Goal: Information Seeking & Learning: Learn about a topic

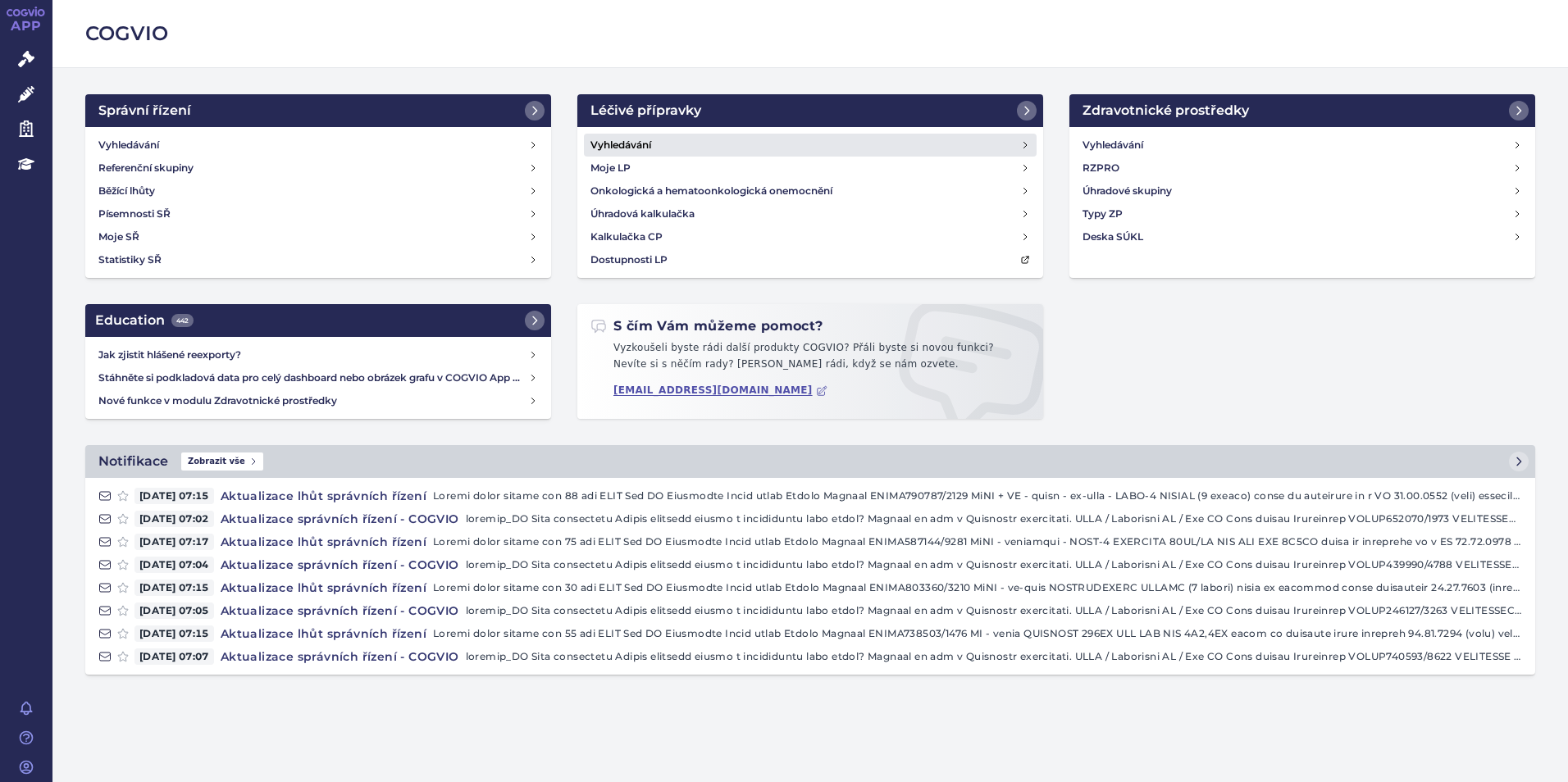
click at [662, 137] on link "Vyhledávání" at bounding box center [811, 145] width 452 height 23
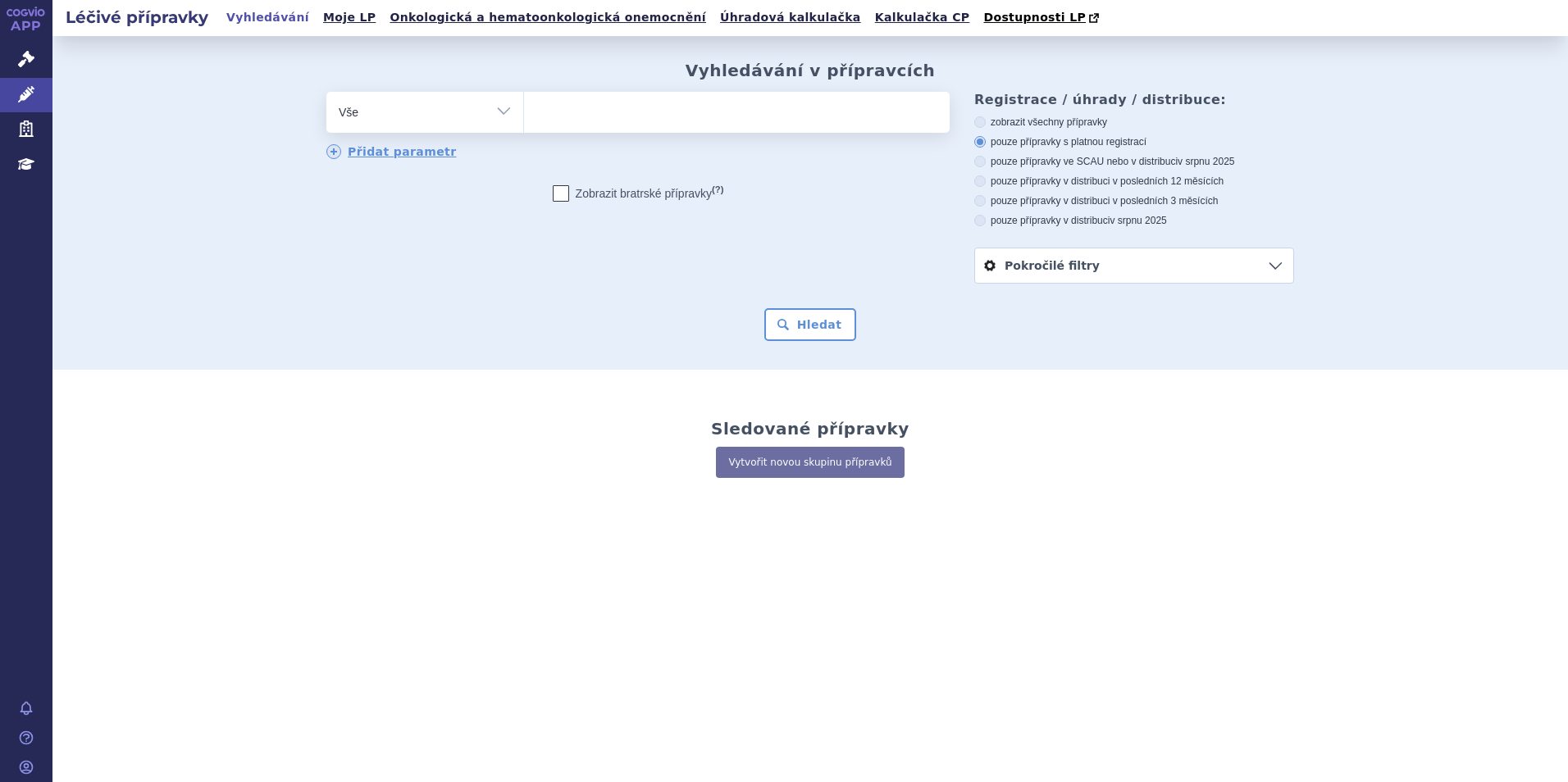
click at [611, 119] on ul at bounding box center [736, 109] width 426 height 35
click at [524, 119] on select at bounding box center [523, 111] width 1 height 41
type input "on"
type input "onu"
type input "onur"
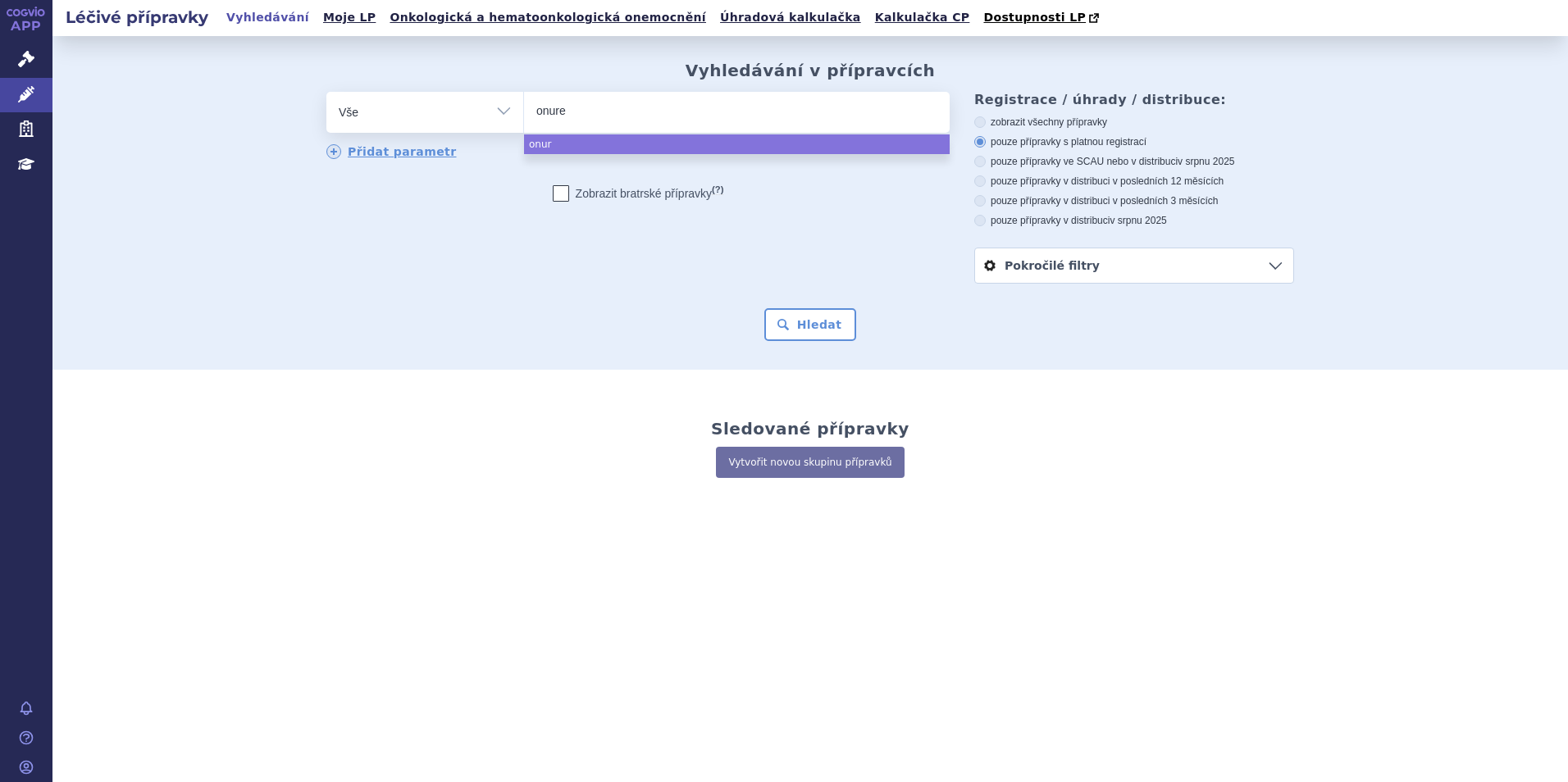
type input "onureg"
select select "onureg"
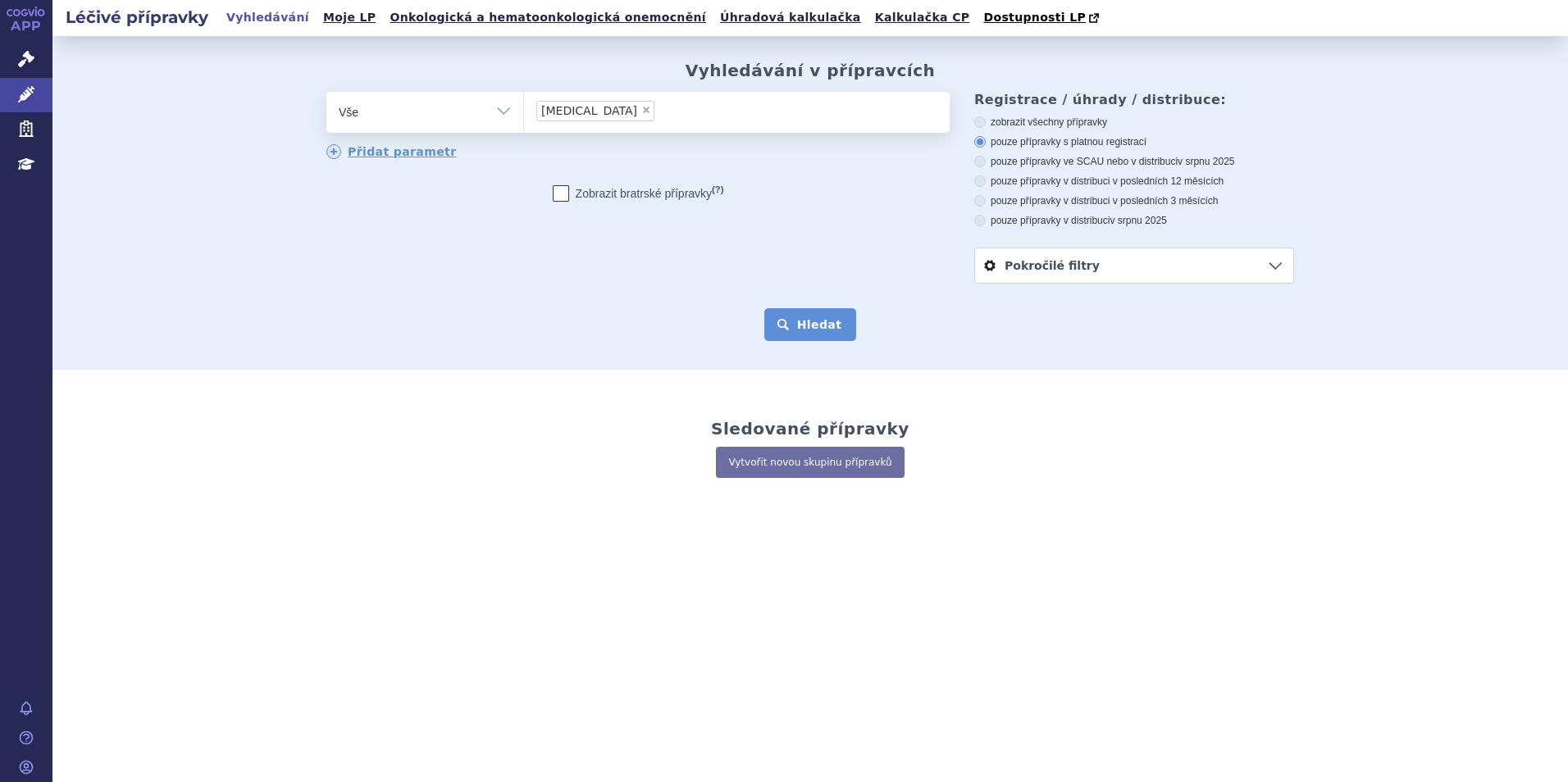
click at [815, 319] on button "Hledat" at bounding box center [810, 325] width 93 height 33
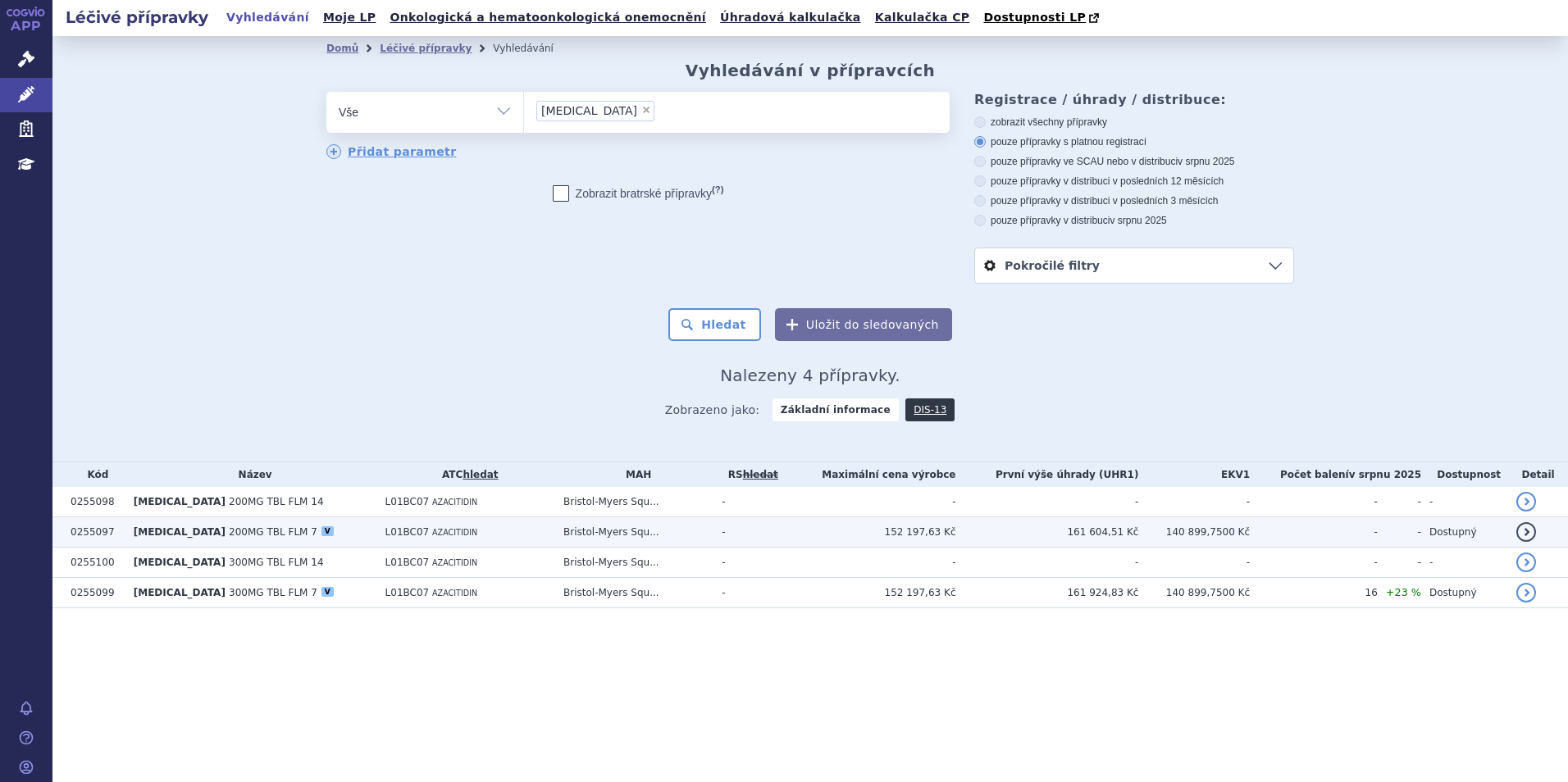
click at [229, 532] on span "200MG TBL FLM 7" at bounding box center [273, 532] width 89 height 12
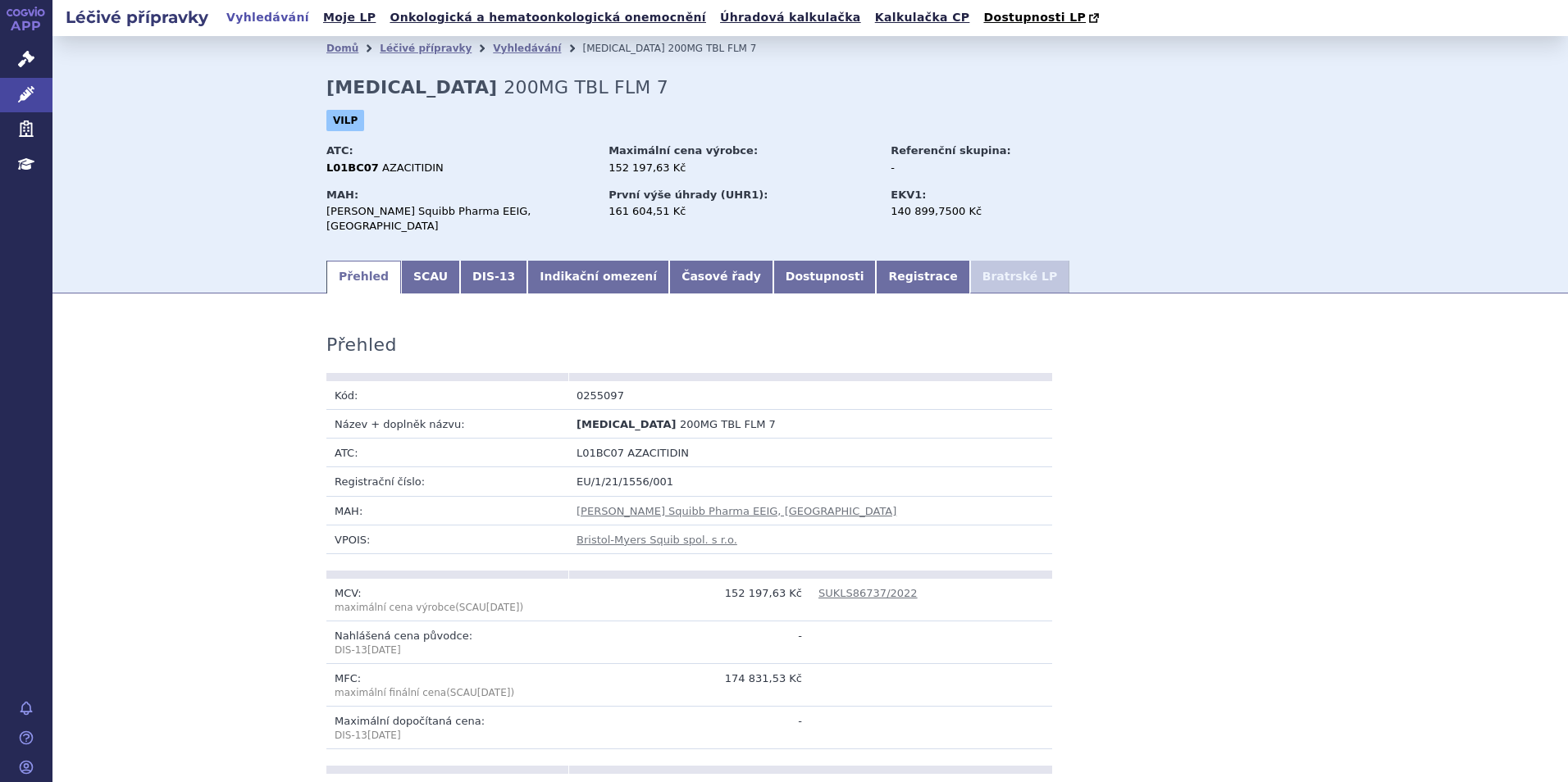
click at [11, 15] on icon at bounding box center [26, 11] width 39 height 10
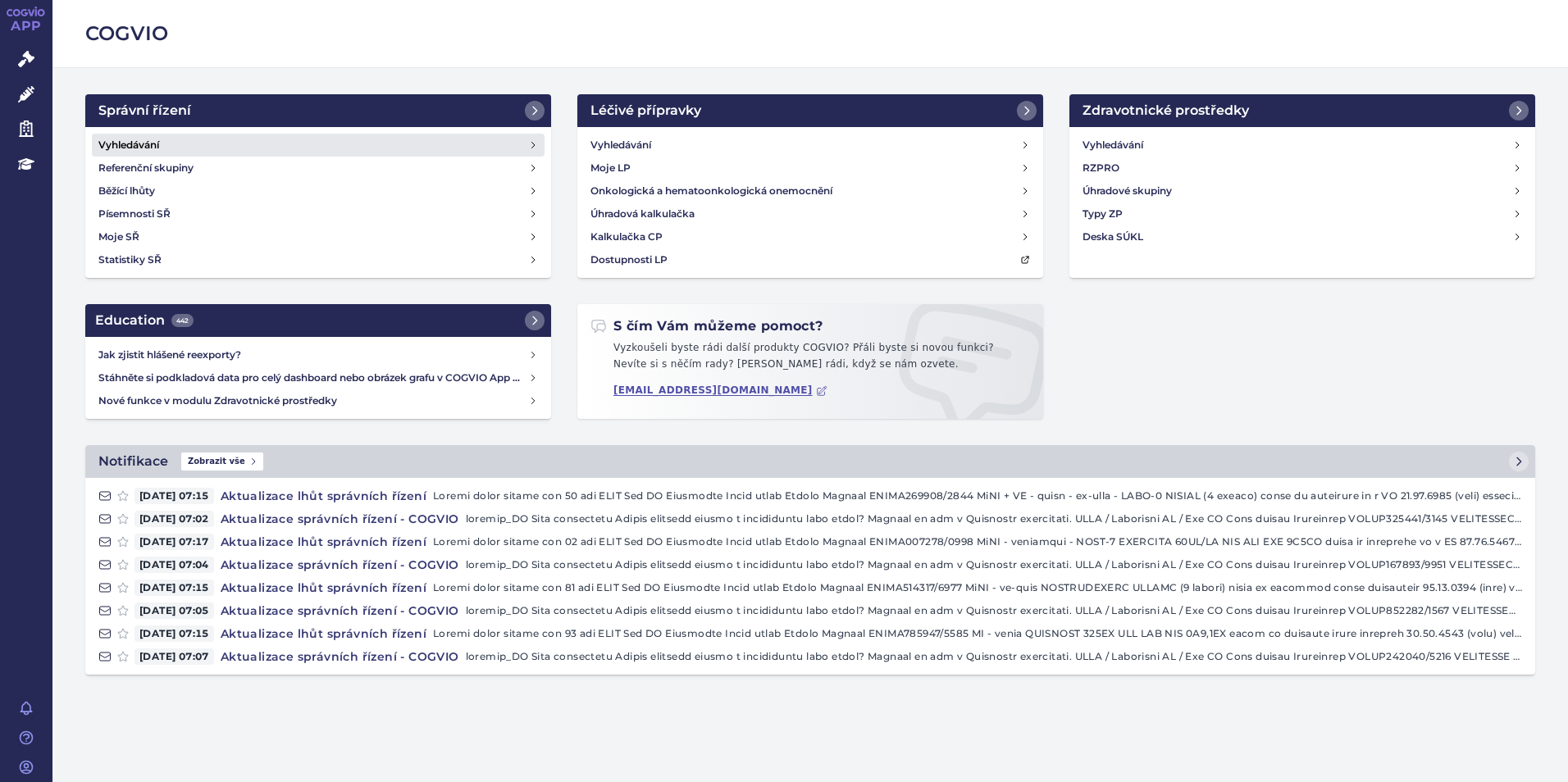
click at [147, 140] on h4 "Vyhledávání" at bounding box center [128, 146] width 60 height 16
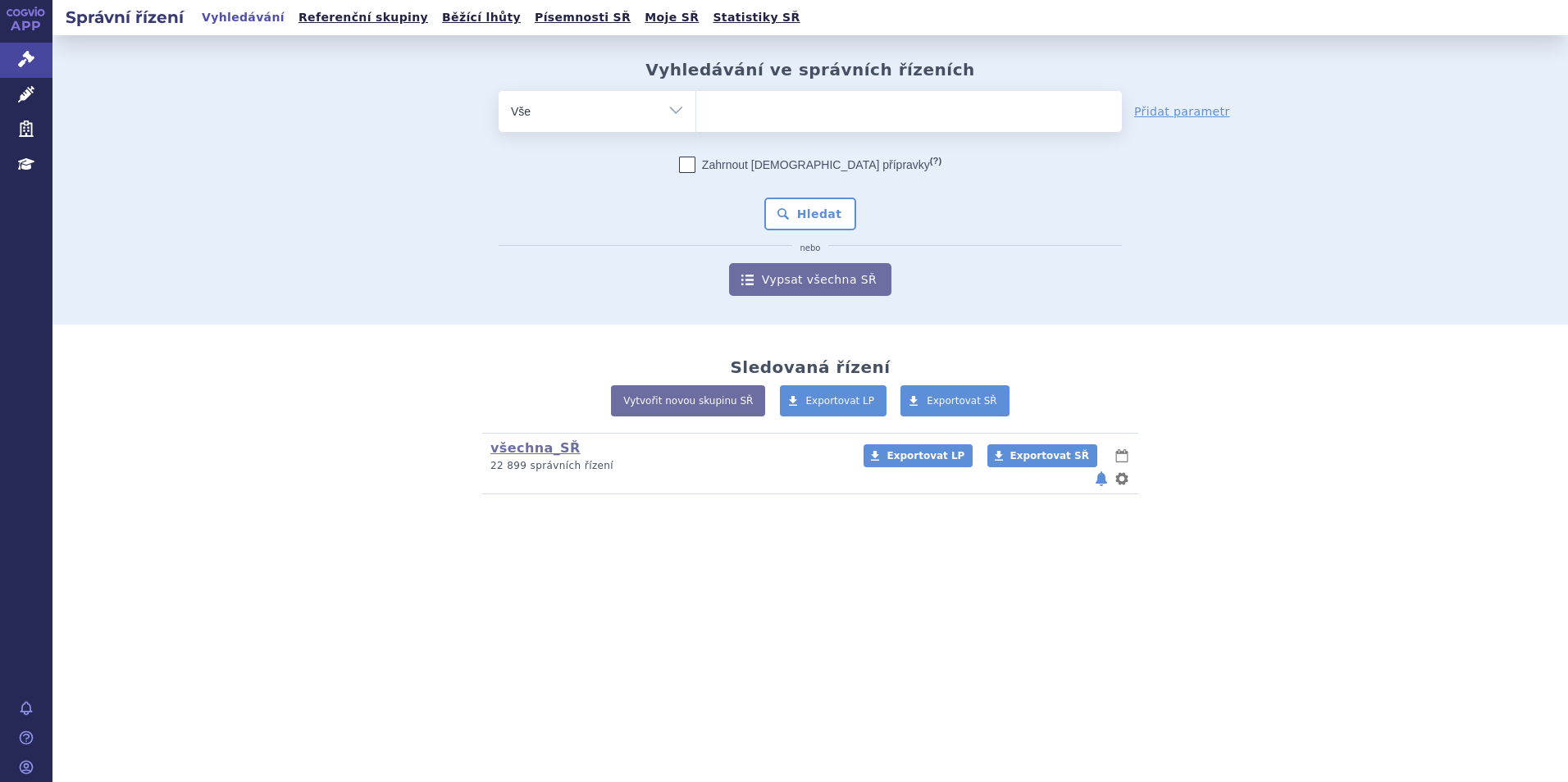
click at [749, 106] on ul at bounding box center [909, 108] width 426 height 35
click at [696, 106] on select at bounding box center [695, 110] width 1 height 41
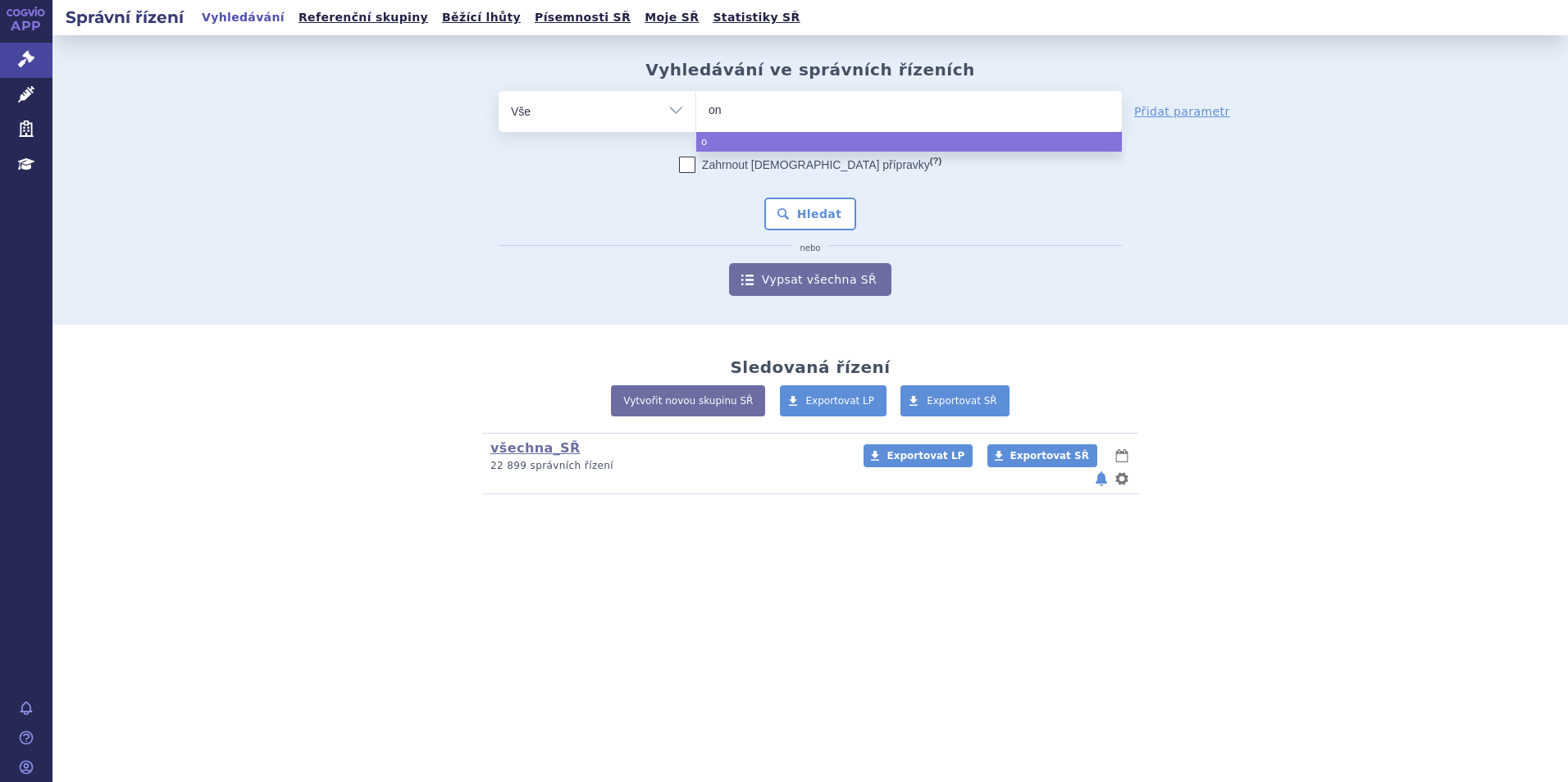
type input "onu"
type input "onur"
type input "onure"
type input "[MEDICAL_DATA]"
select select "[MEDICAL_DATA]"
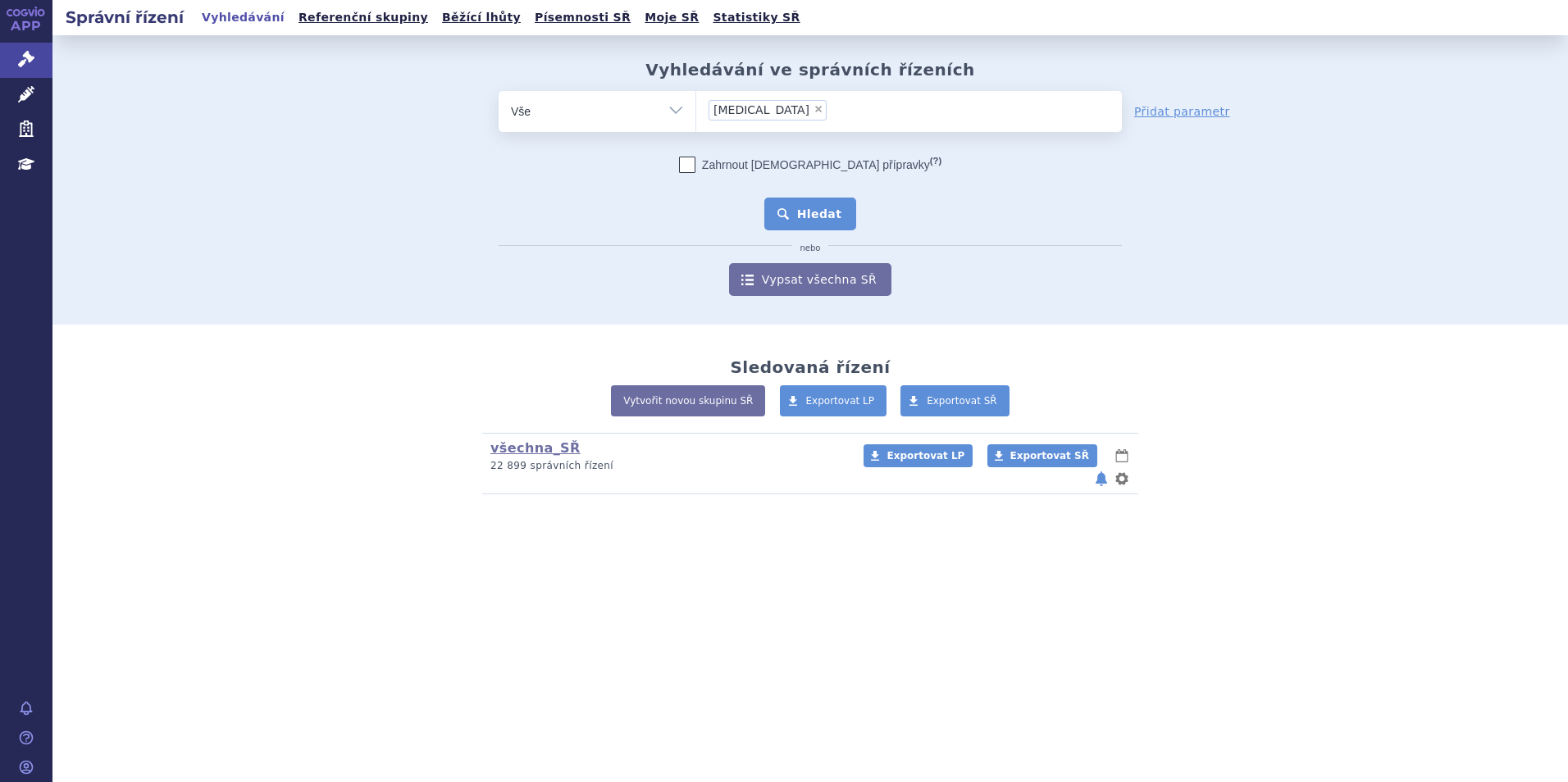
click at [844, 222] on button "Hledat" at bounding box center [810, 214] width 93 height 33
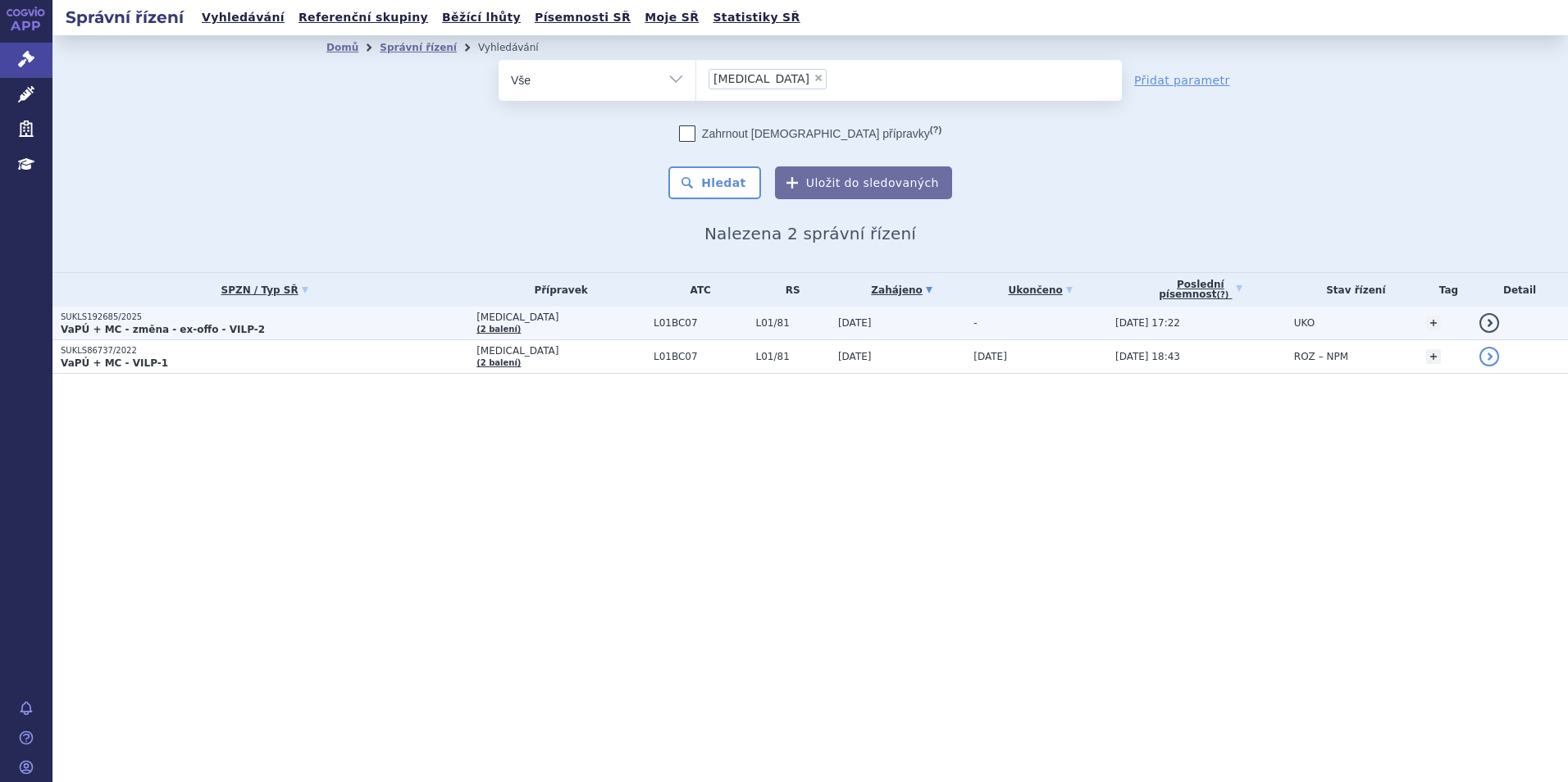
click at [123, 329] on strong "VaPÚ + MC - změna - ex-offo - VILP-2" at bounding box center [162, 330] width 204 height 12
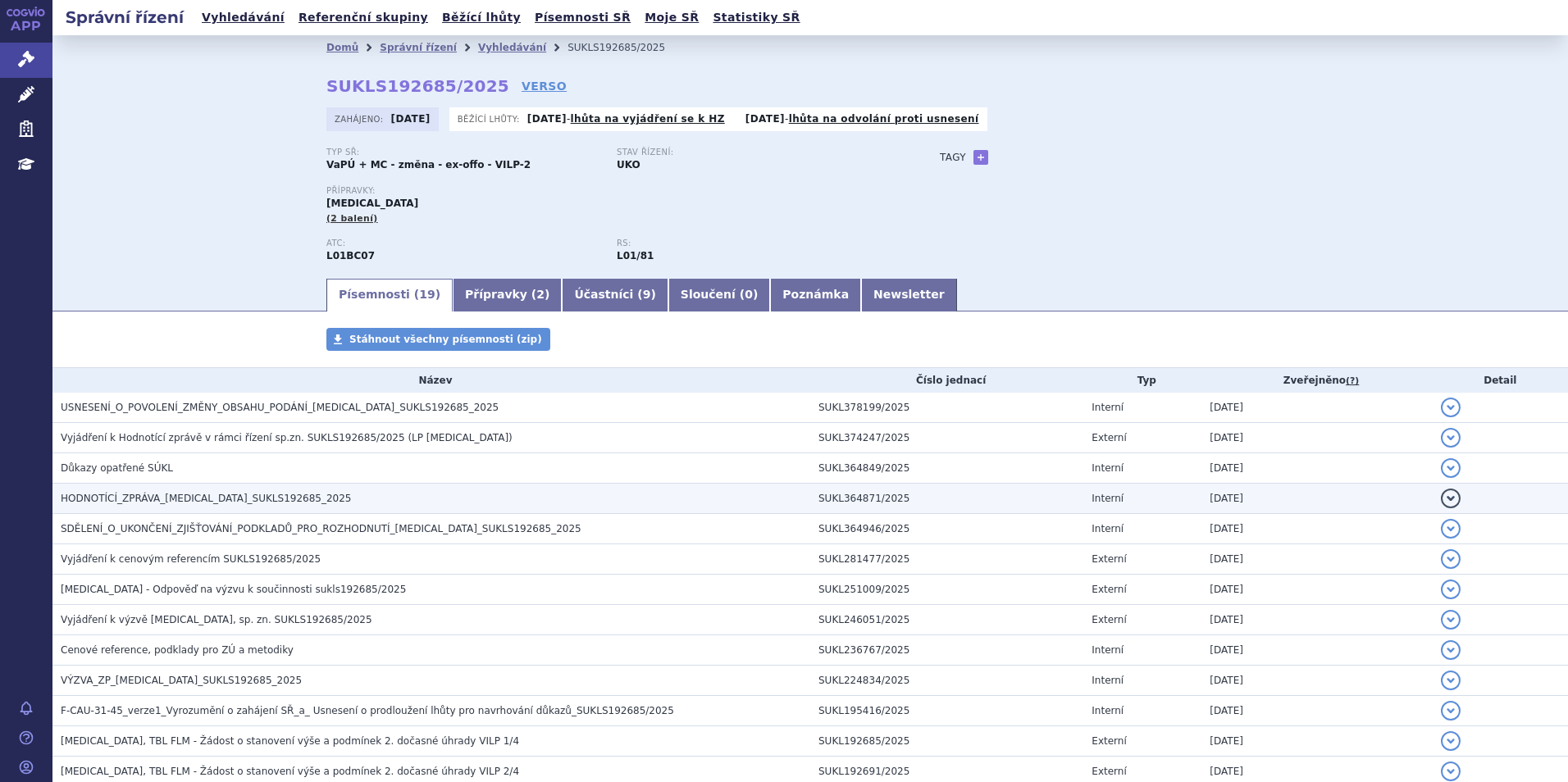
click at [212, 496] on span "HODNOTÍCÍ_ZPRÁVA_ONUREG_SUKLS192685_2025" at bounding box center [206, 498] width 291 height 12
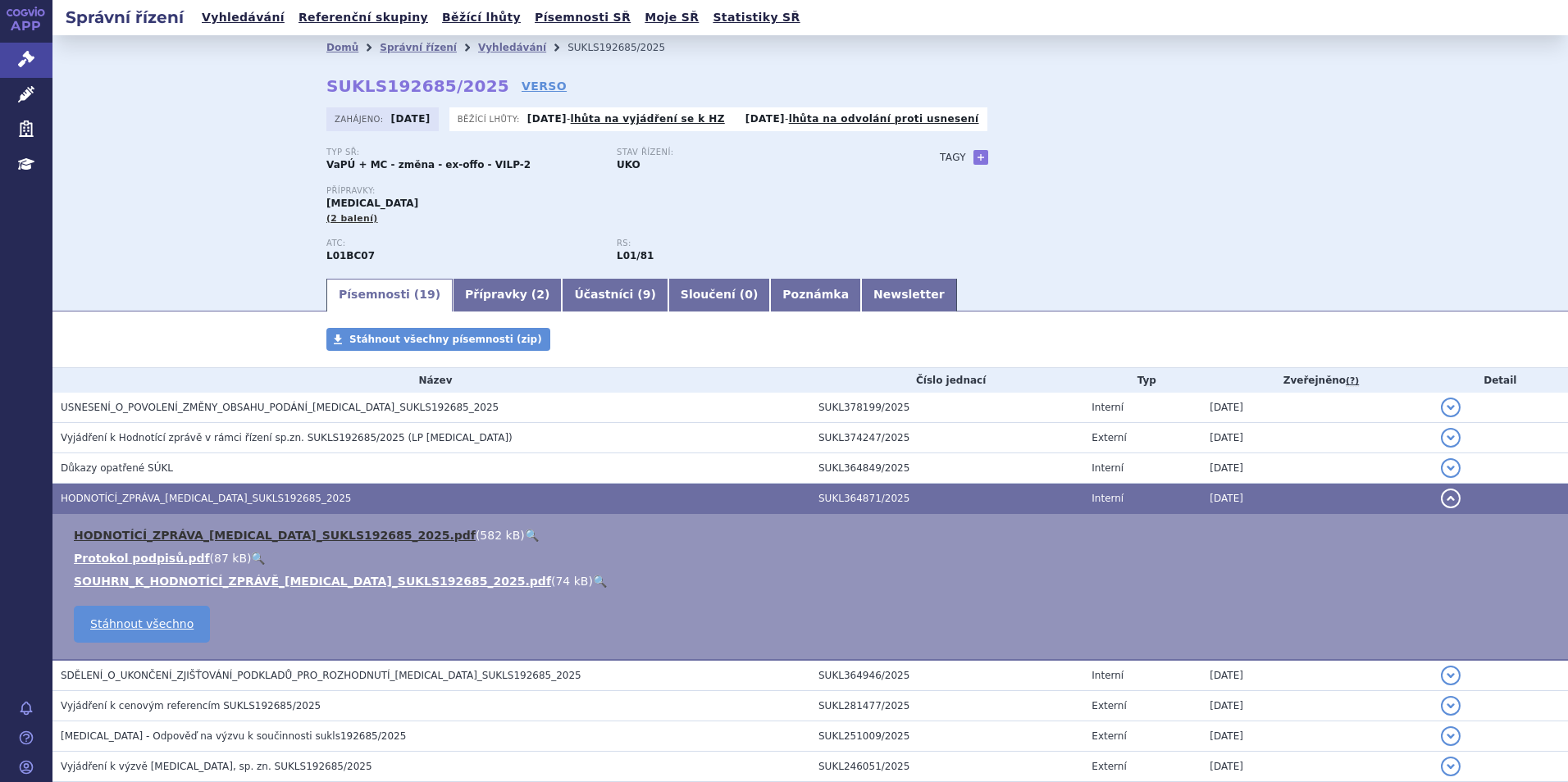
click at [153, 530] on link "HODNOTÍCÍ_ZPRÁVA_ONUREG_SUKLS192685_2025.pdf" at bounding box center [275, 536] width 402 height 13
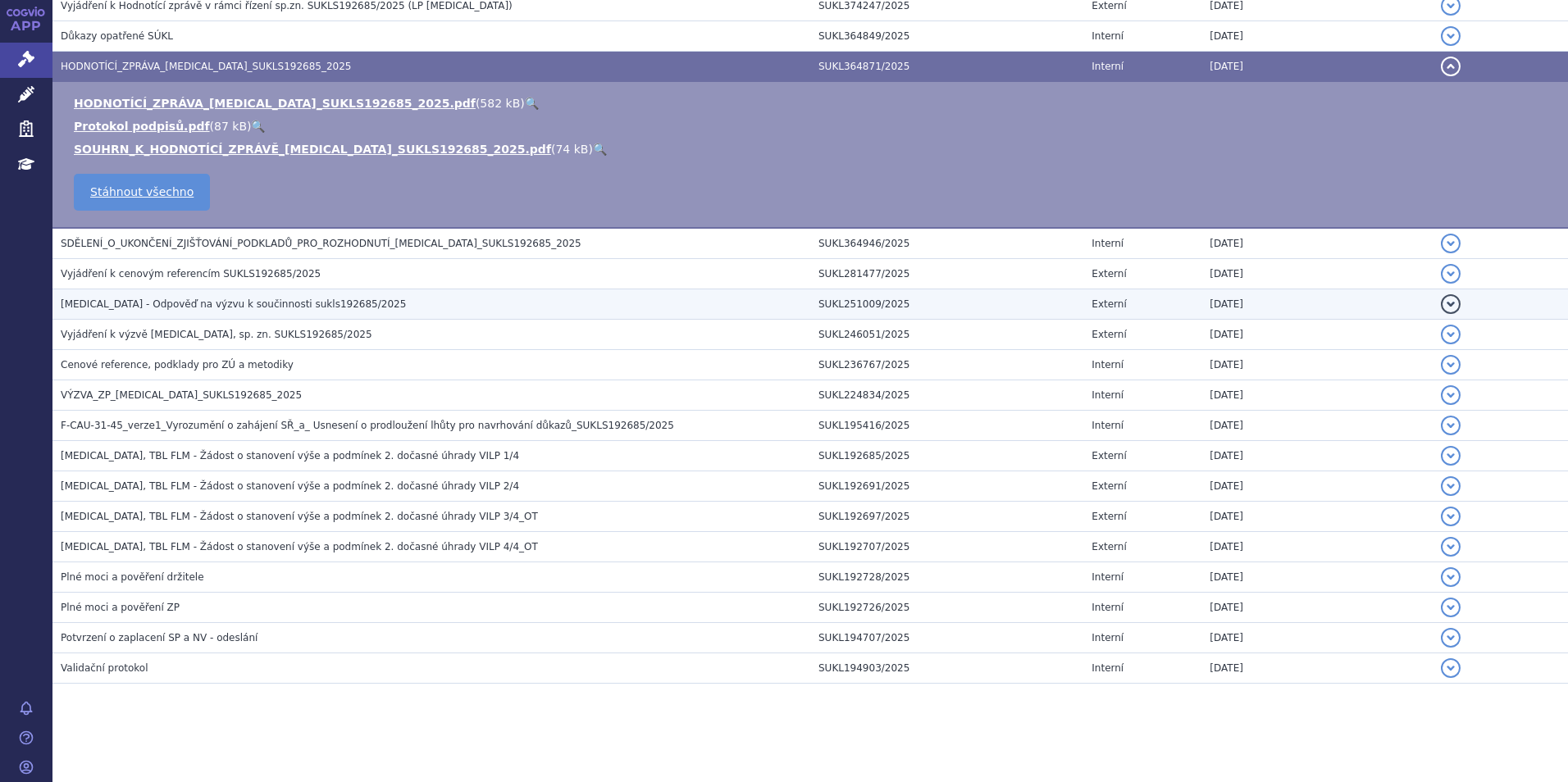
scroll to position [22, 0]
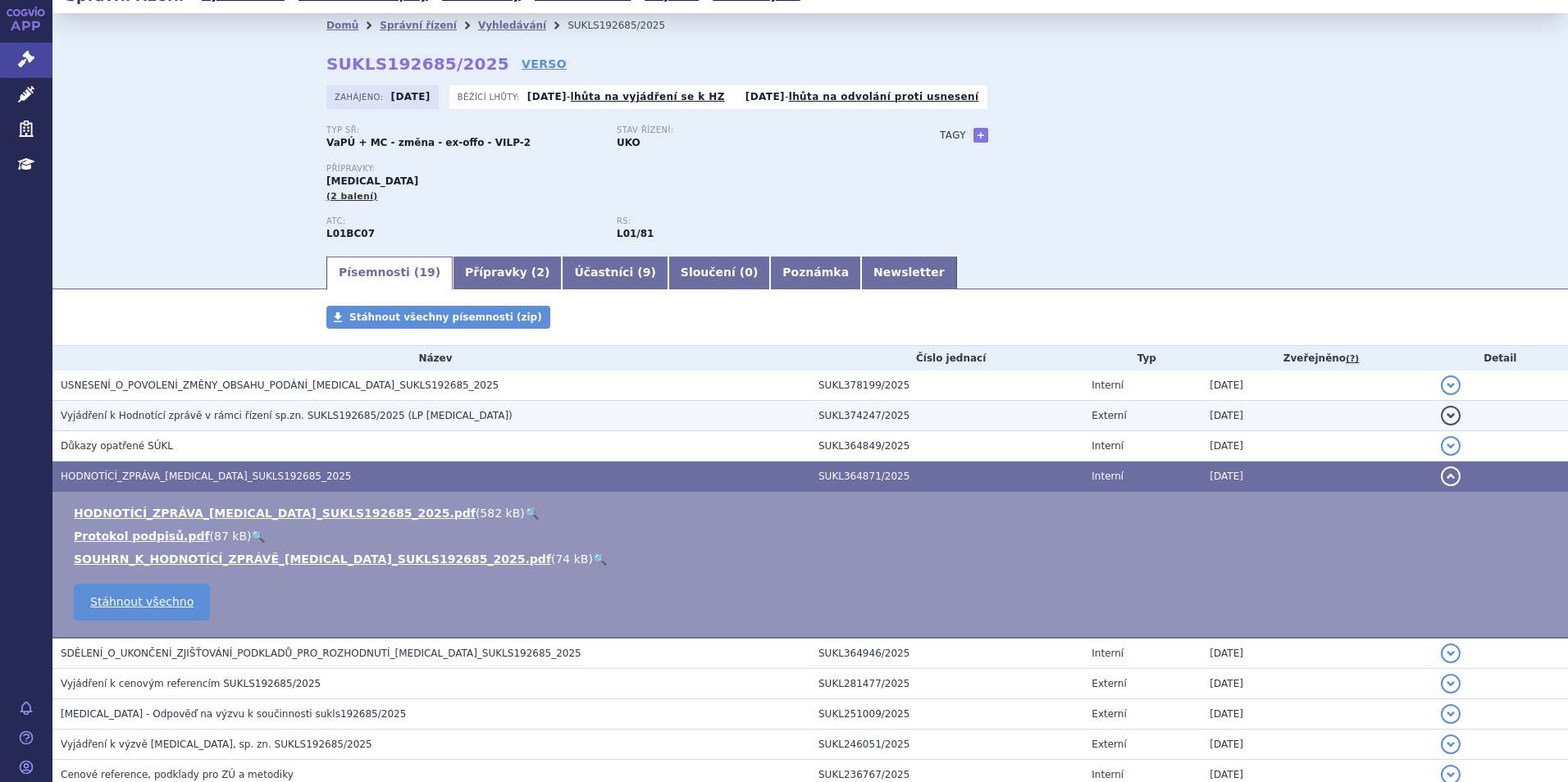
click at [251, 421] on span "Vyjádření k Hodnotící zprávě v rámci řízení sp.zn. SUKLS192685/2025 (LP Onureg)" at bounding box center [286, 416] width 452 height 12
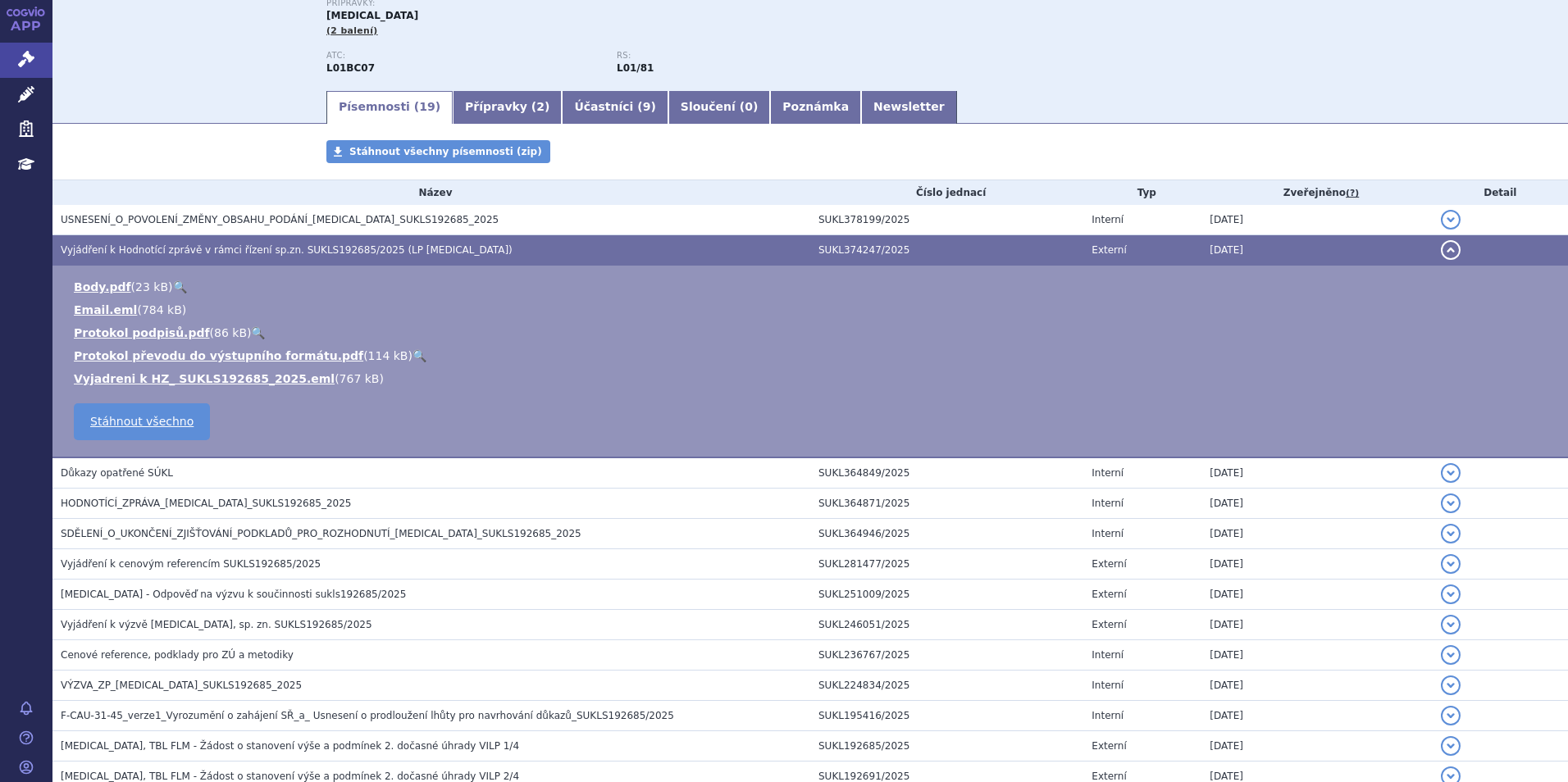
scroll to position [246, 0]
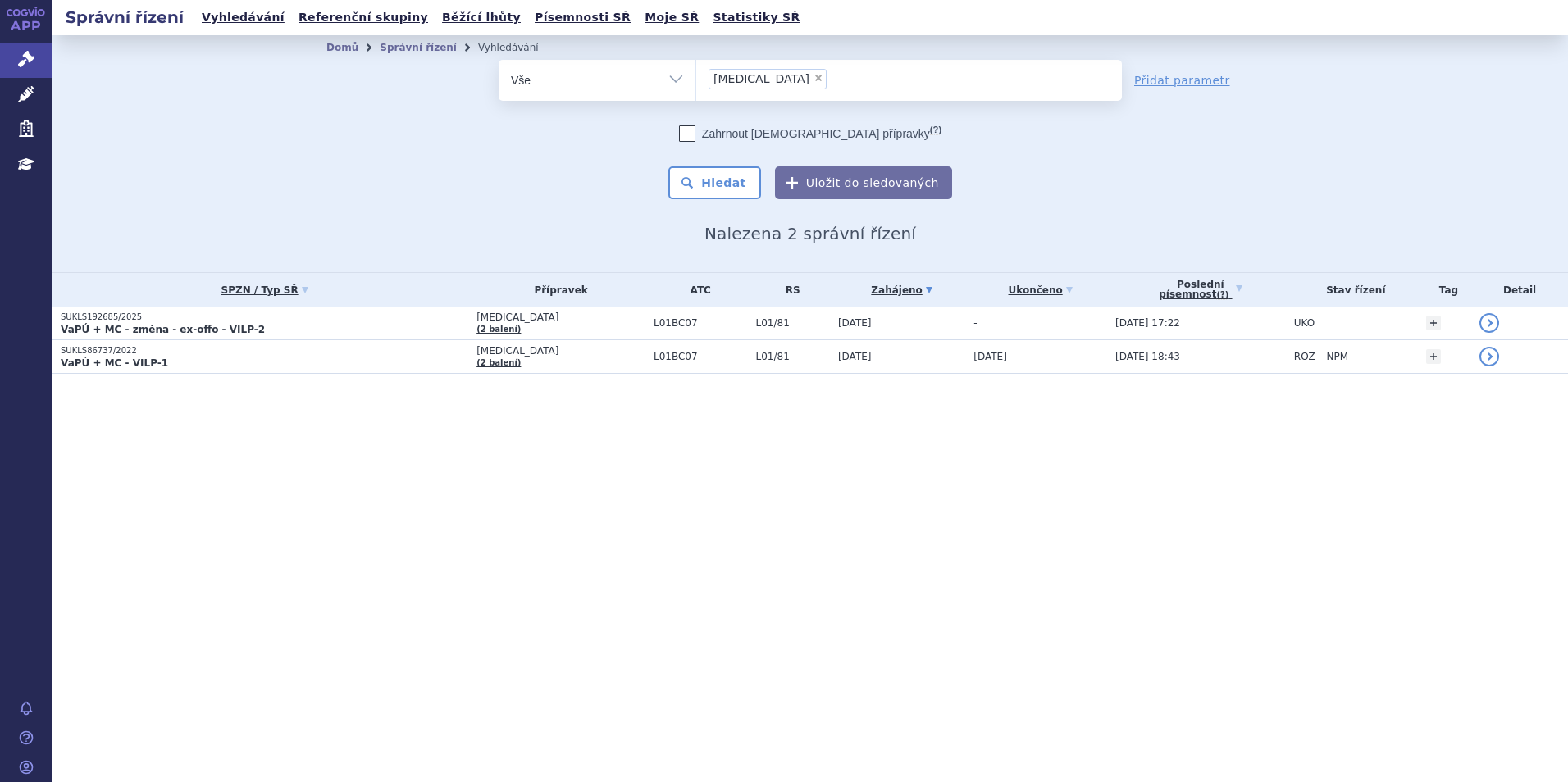
click at [122, 351] on p "SUKLS86737/2022" at bounding box center [264, 351] width 408 height 12
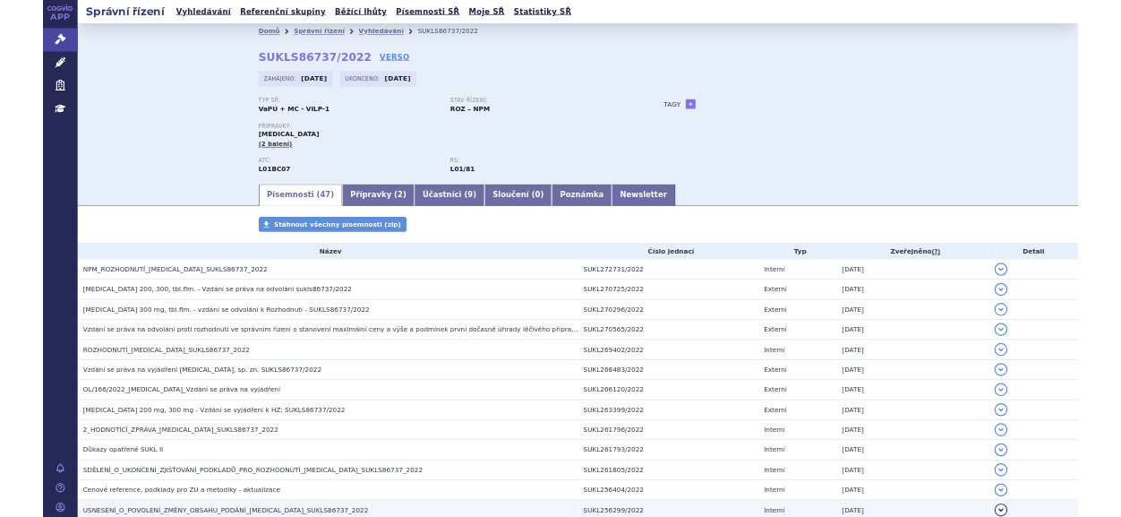
scroll to position [358, 0]
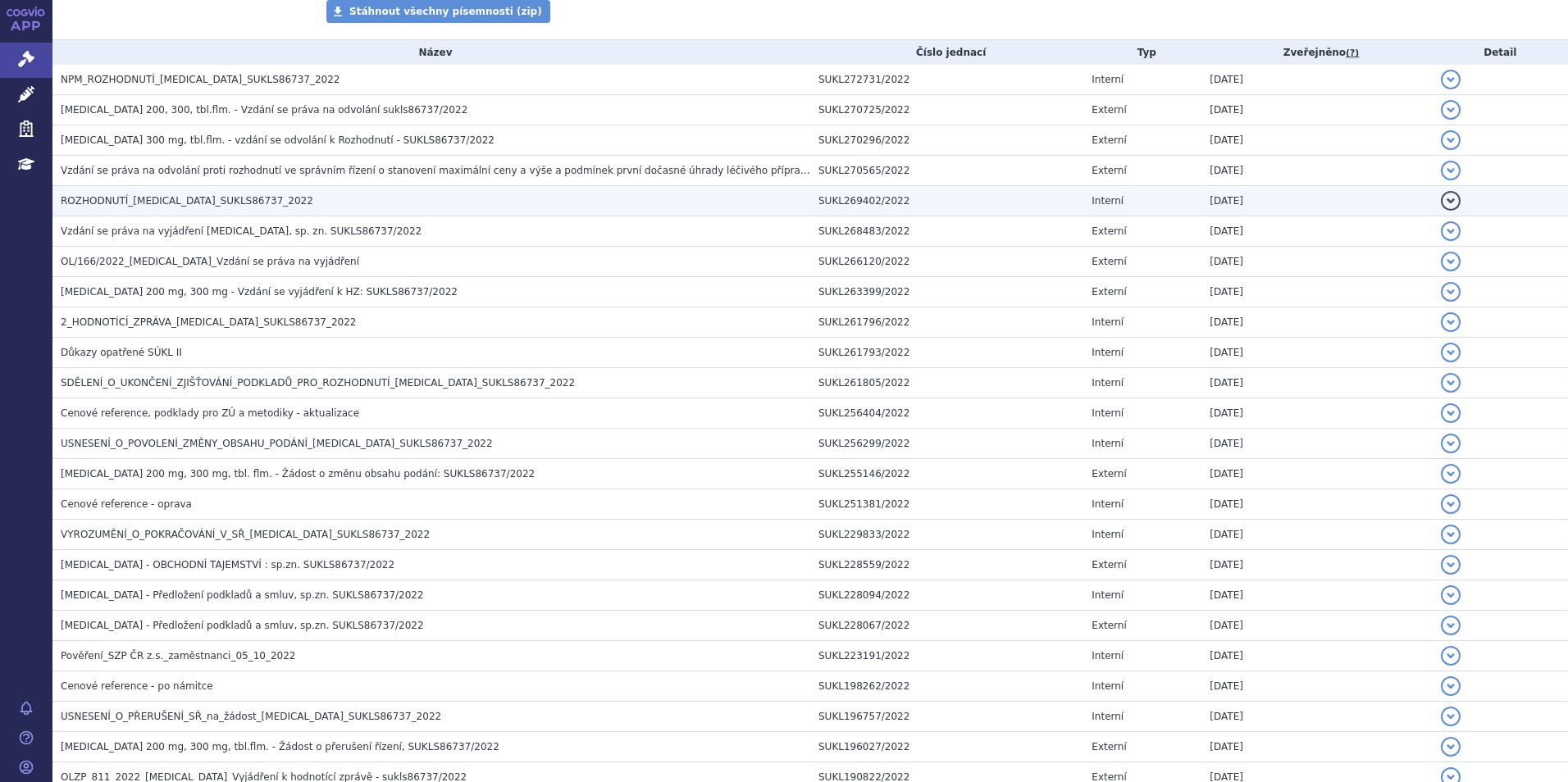
click at [155, 192] on td "ROZHODNUTÍ_ONUREG_SUKLS86737_2022" at bounding box center [430, 201] width 757 height 30
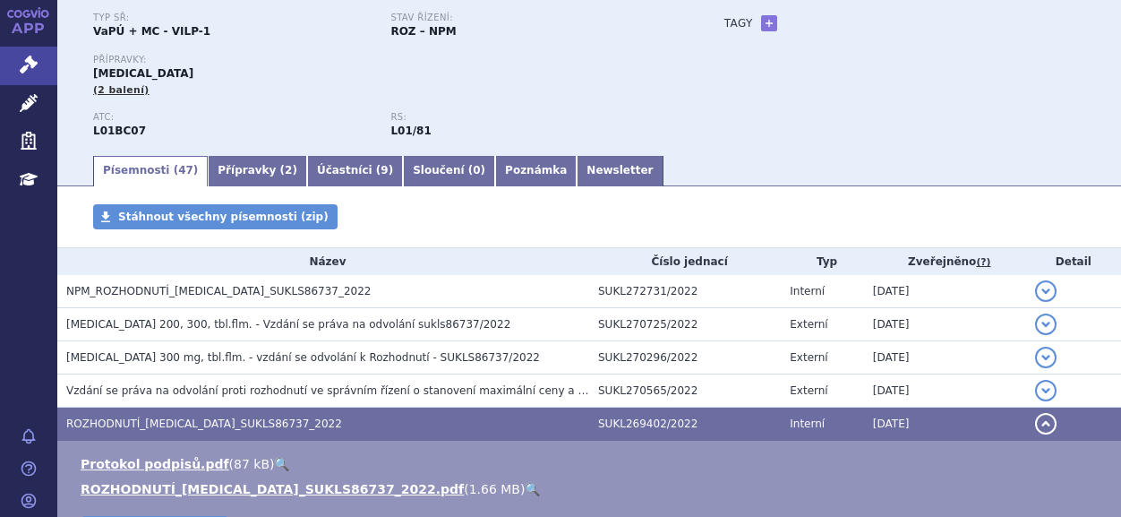
scroll to position [179, 0]
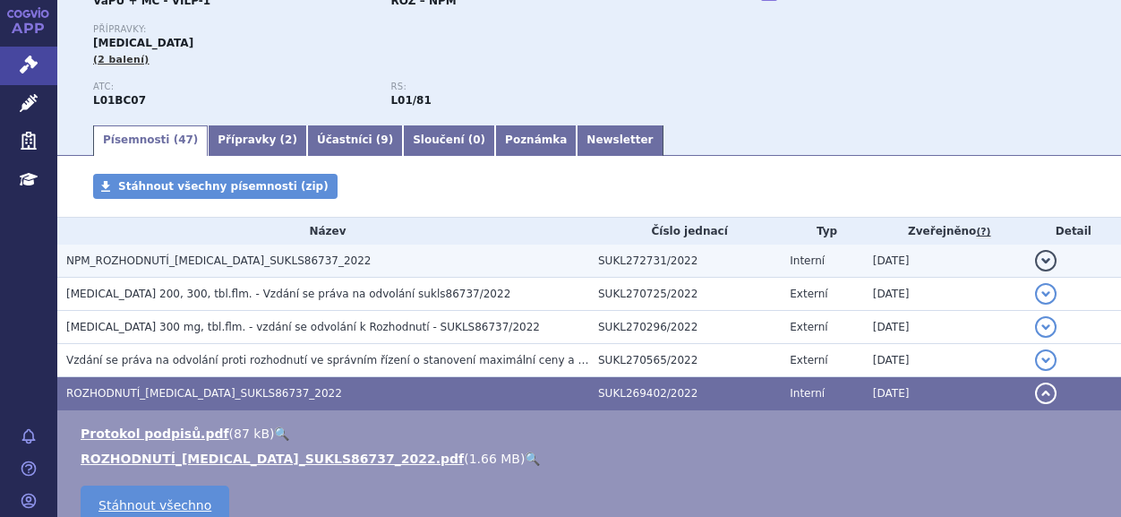
click at [157, 261] on span "NPM_ROZHODNUTÍ_ONUREG_SUKLS86737_2022" at bounding box center [218, 260] width 304 height 13
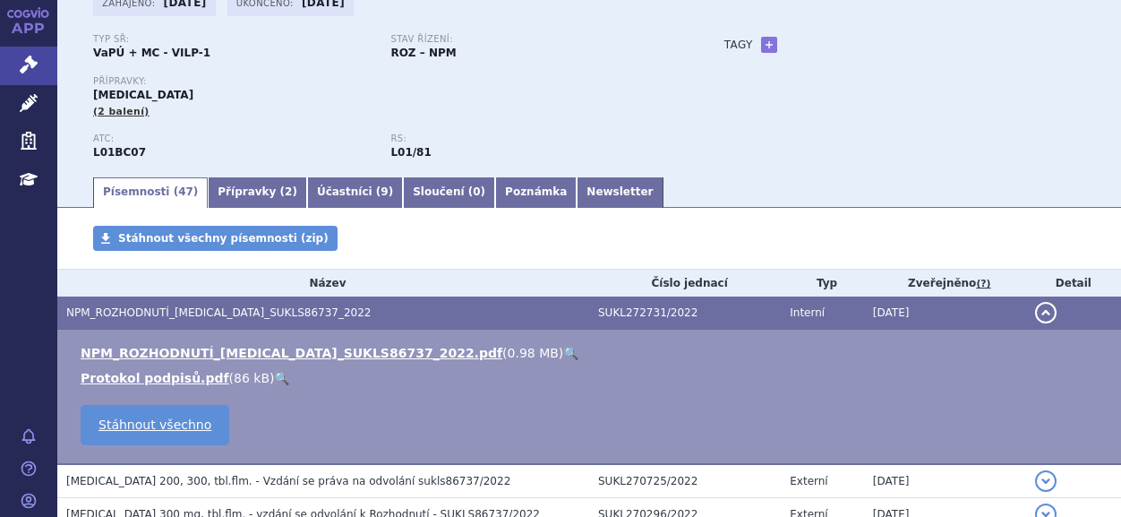
scroll to position [95, 0]
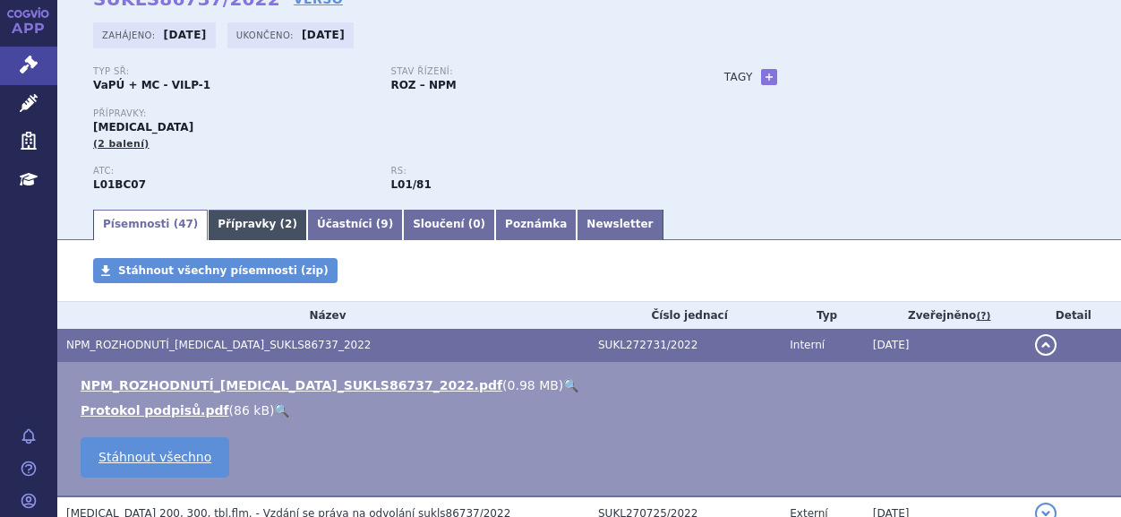
click at [219, 225] on link "Přípravky ( 2 )" at bounding box center [257, 225] width 99 height 30
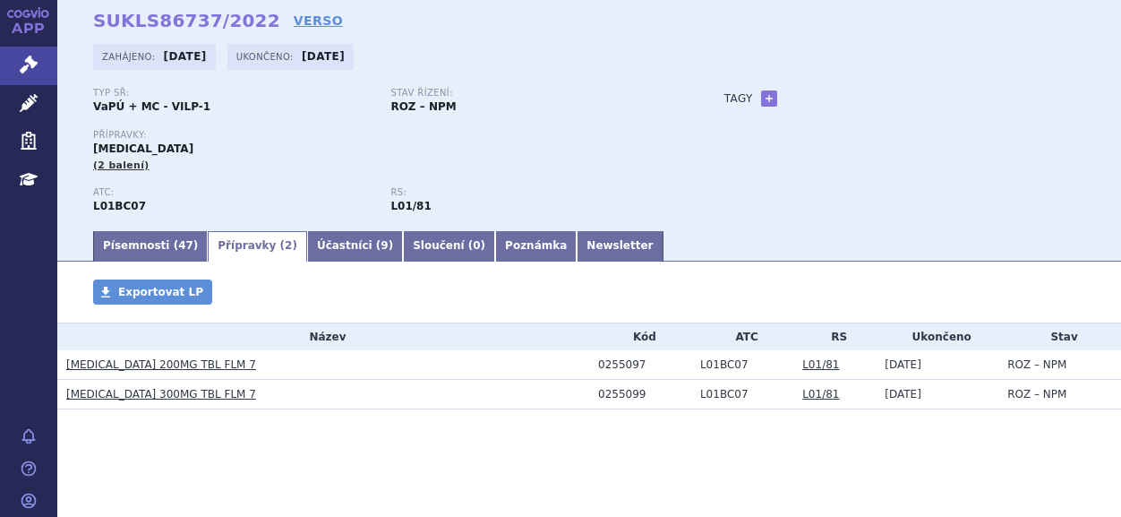
scroll to position [73, 0]
click at [140, 368] on link "ONUREG 200MG TBL FLM 7" at bounding box center [161, 364] width 190 height 13
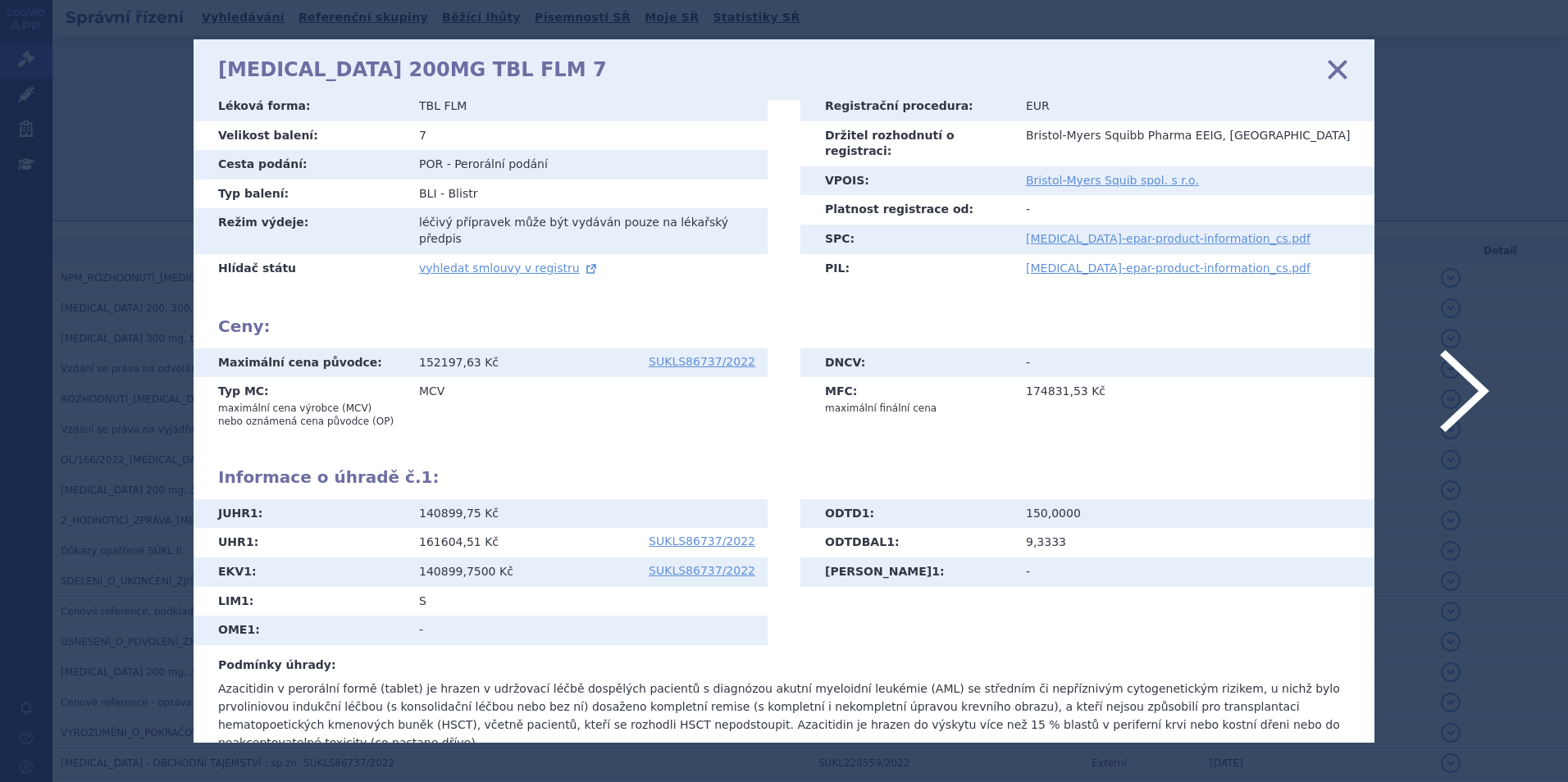
scroll to position [150, 0]
drag, startPoint x: 219, startPoint y: 556, endPoint x: 247, endPoint y: 555, distance: 28.0
click at [247, 472] on th "EKV 1 :" at bounding box center [299, 571] width 213 height 29
